Goal: Information Seeking & Learning: Learn about a topic

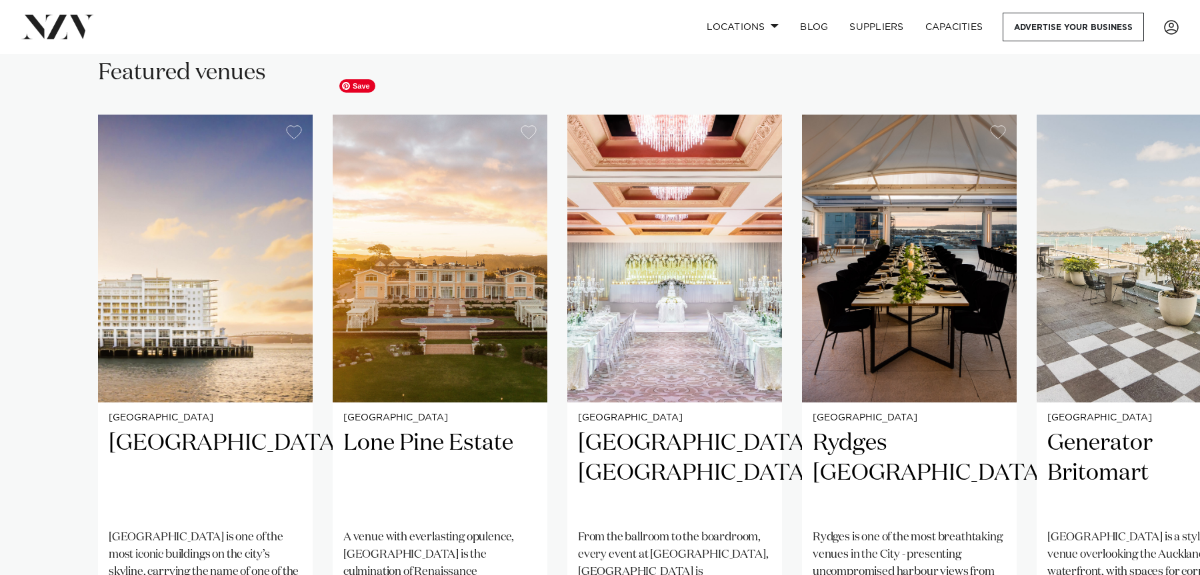
scroll to position [890, 0]
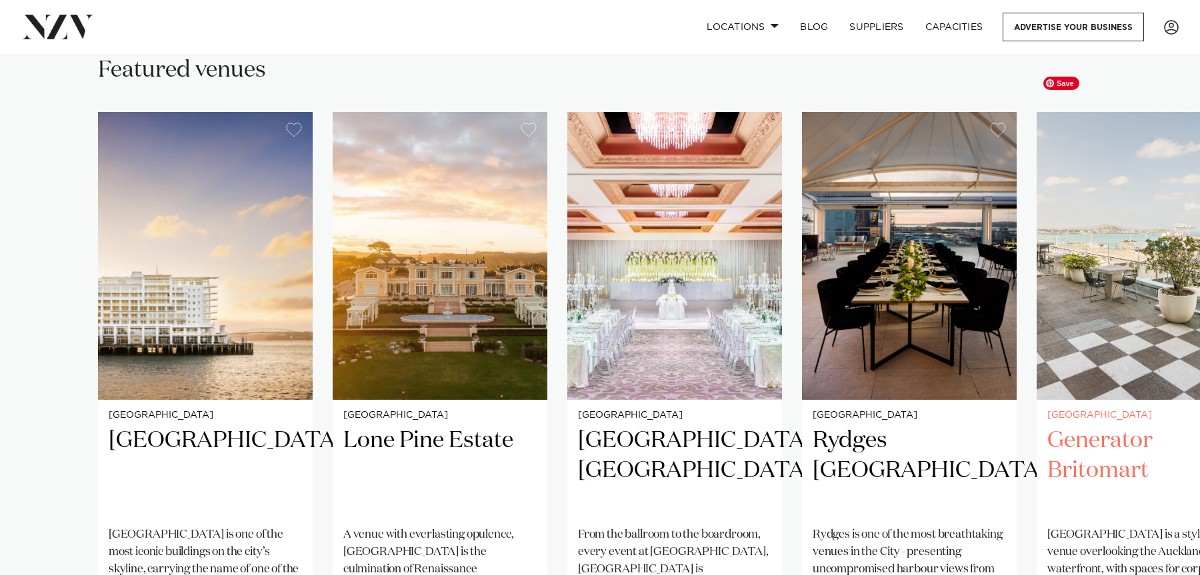
click at [1125, 226] on img "5 / 29" at bounding box center [1144, 256] width 215 height 288
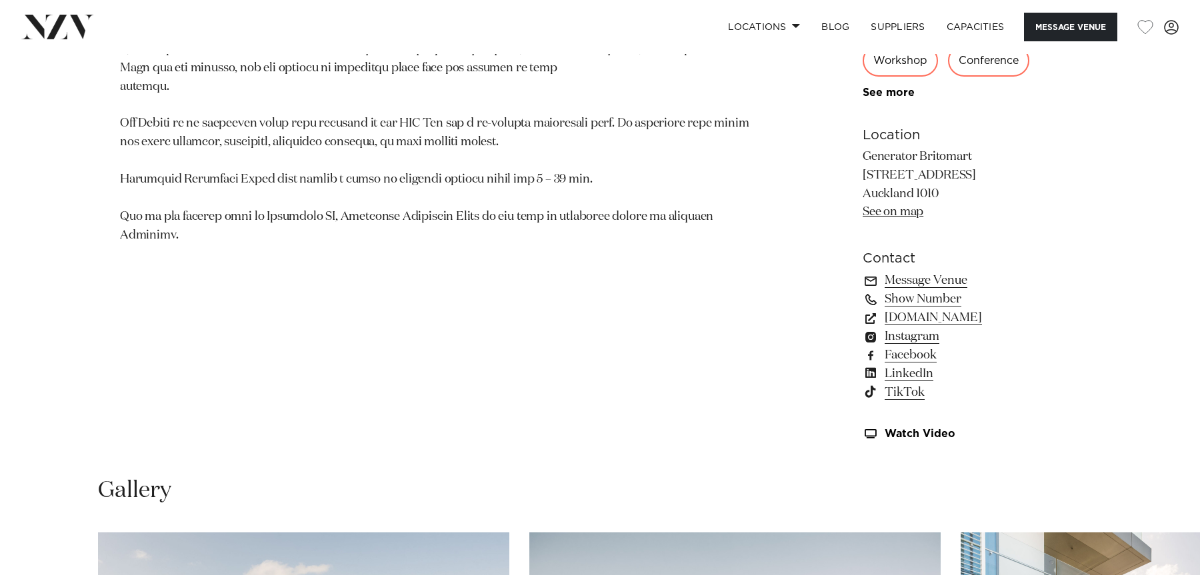
scroll to position [839, 0]
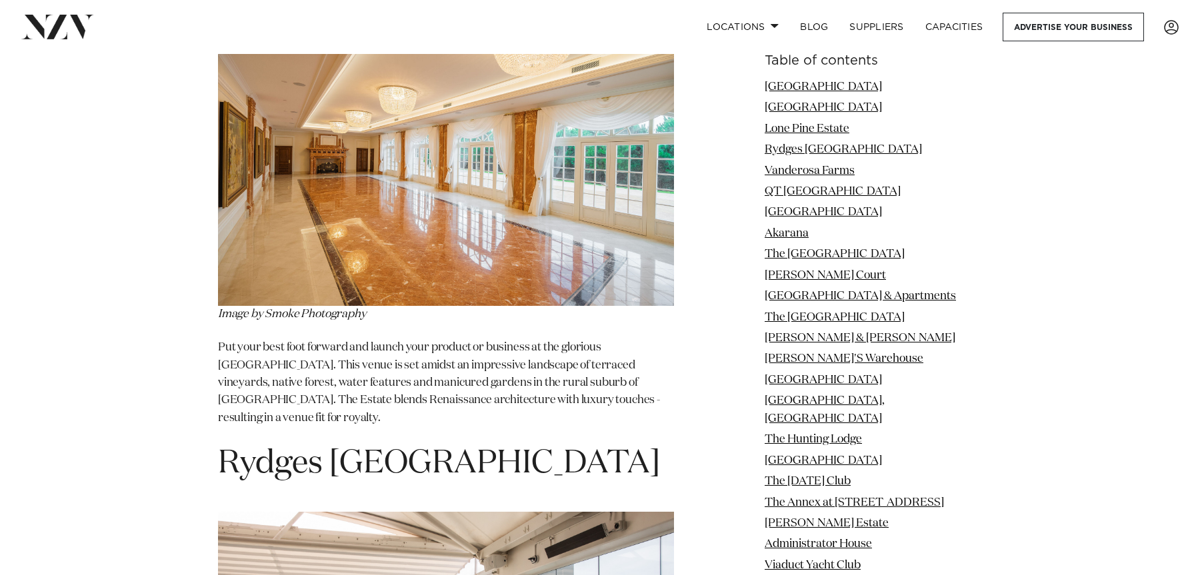
scroll to position [2832, 0]
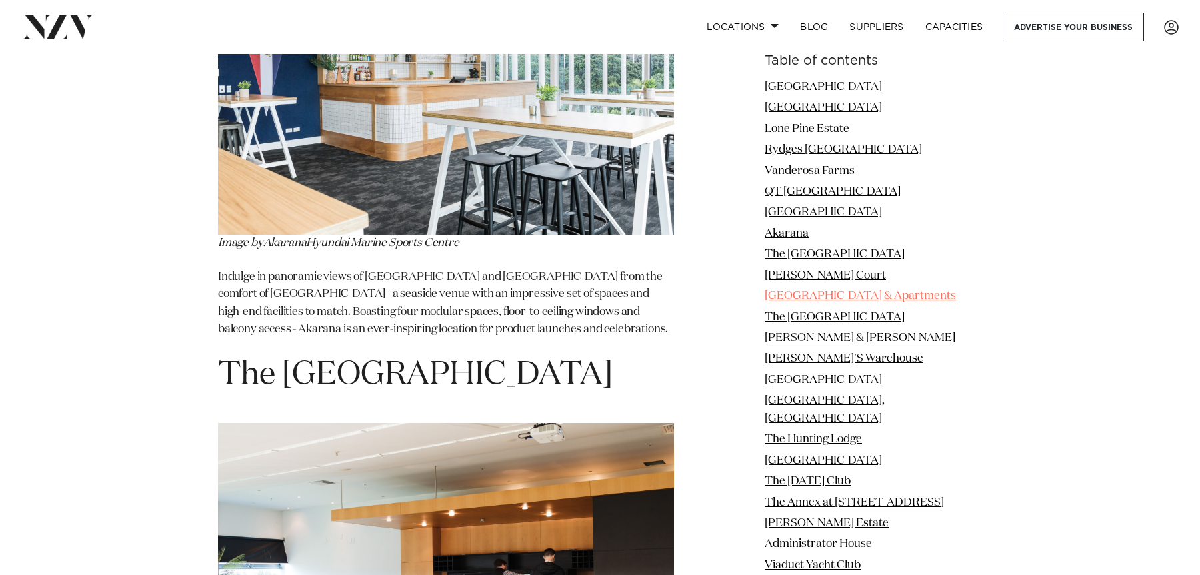
scroll to position [5431, 0]
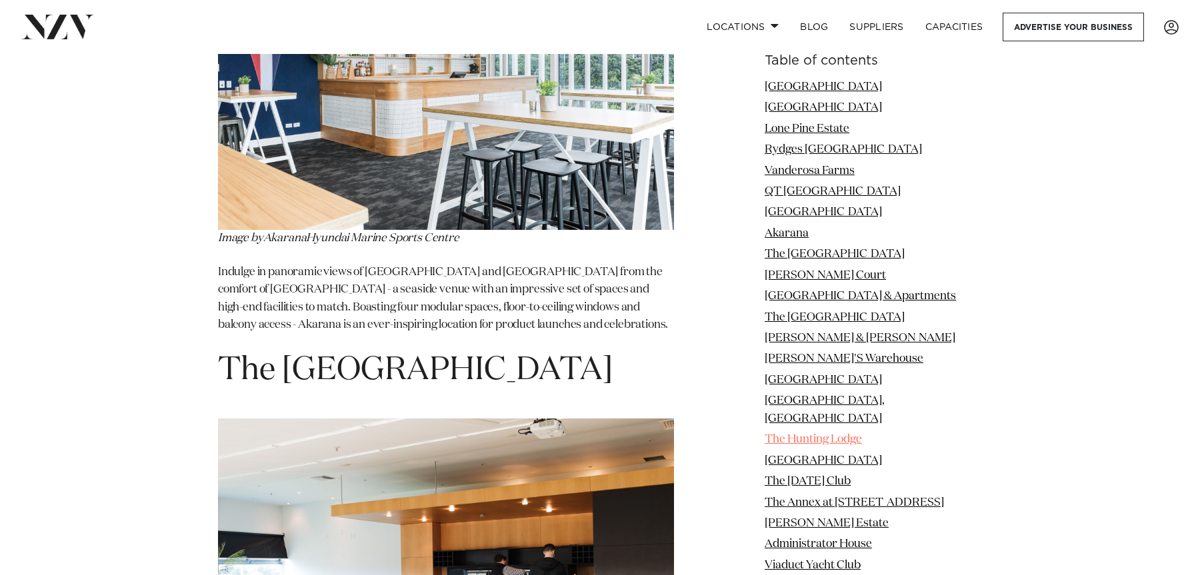
click at [821, 434] on link "The Hunting Lodge" at bounding box center [813, 439] width 97 height 11
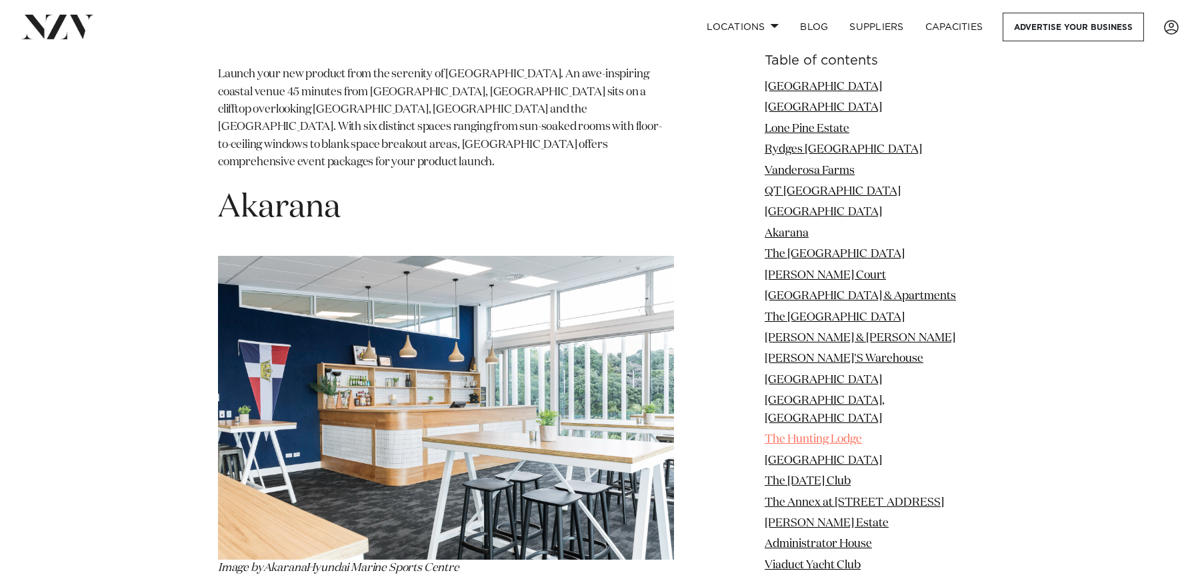
scroll to position [5101, 0]
